Goal: Transaction & Acquisition: Obtain resource

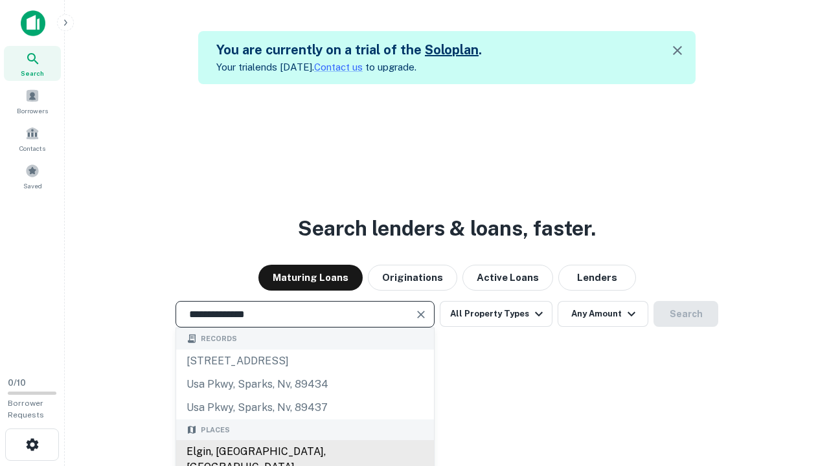
click at [304, 452] on div "Elgin, IL, USA" at bounding box center [305, 459] width 258 height 39
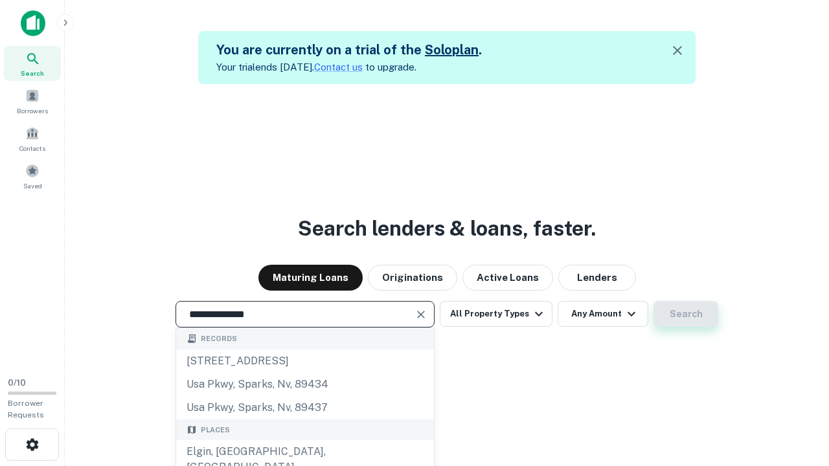
type input "**********"
click at [686, 314] on button "Search" at bounding box center [686, 314] width 65 height 26
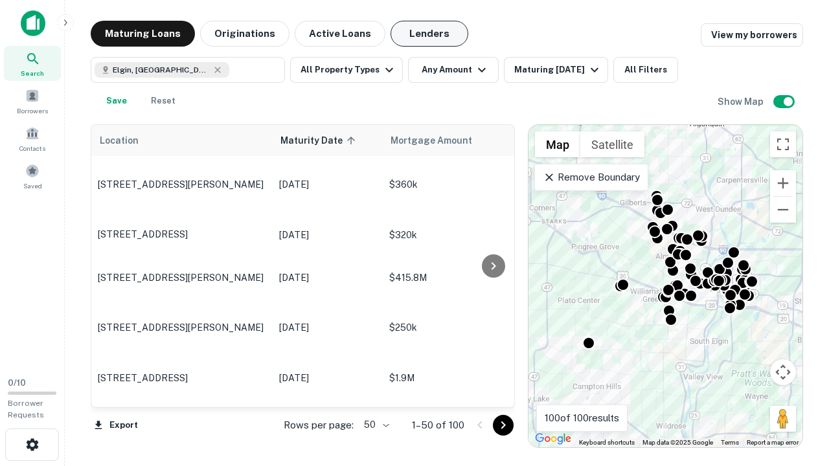
click at [429, 34] on button "Lenders" at bounding box center [430, 34] width 78 height 26
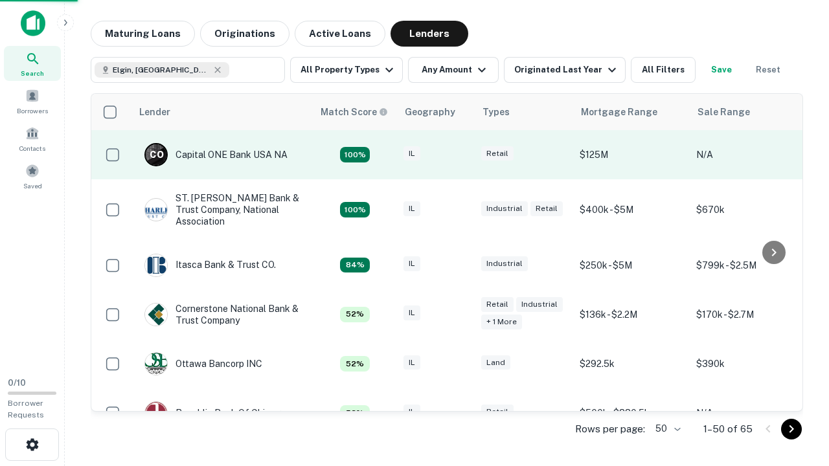
click at [460, 155] on div "IL" at bounding box center [436, 154] width 65 height 17
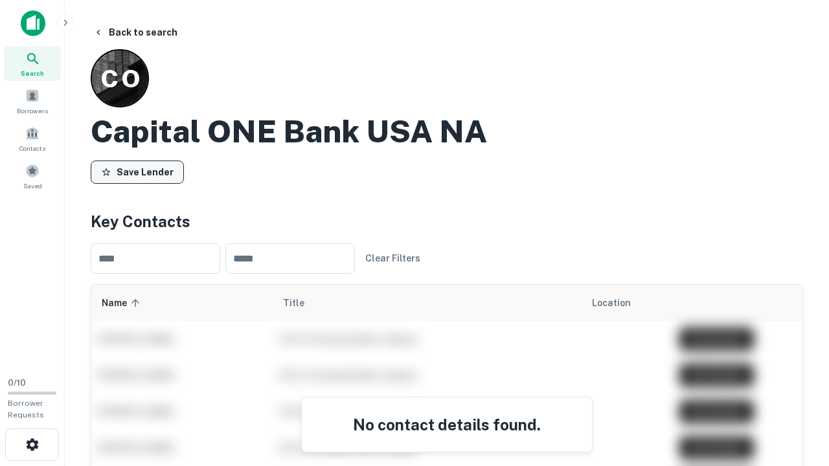
click at [137, 172] on button "Save Lender" at bounding box center [137, 172] width 93 height 23
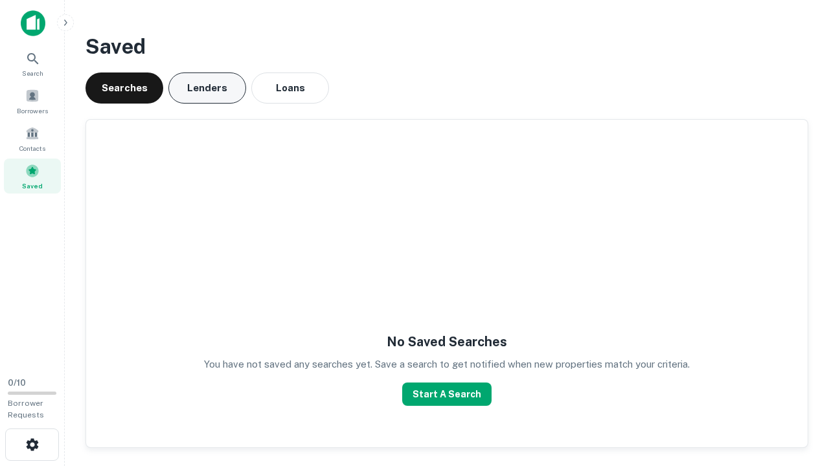
click at [207, 88] on button "Lenders" at bounding box center [207, 88] width 78 height 31
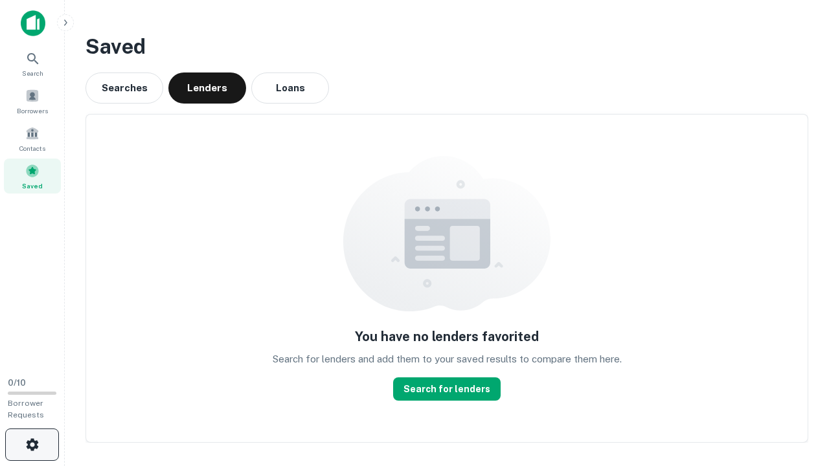
click at [32, 445] on icon "button" at bounding box center [33, 445] width 16 height 16
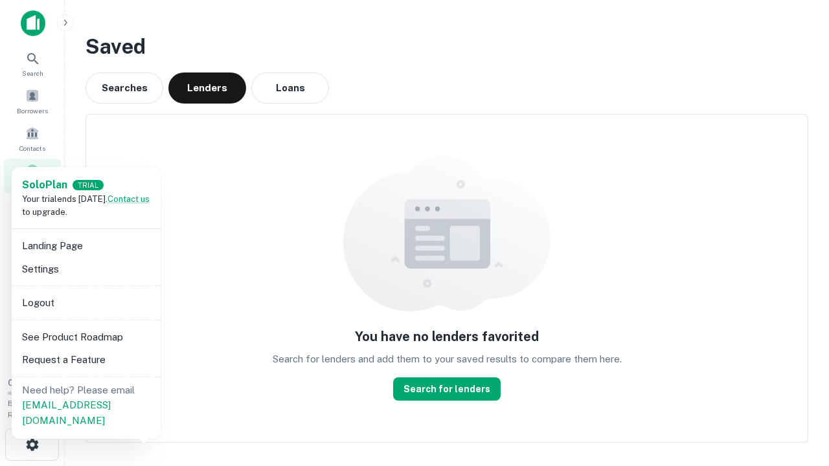
click at [85, 302] on li "Logout" at bounding box center [86, 302] width 139 height 23
